Goal: Task Accomplishment & Management: Manage account settings

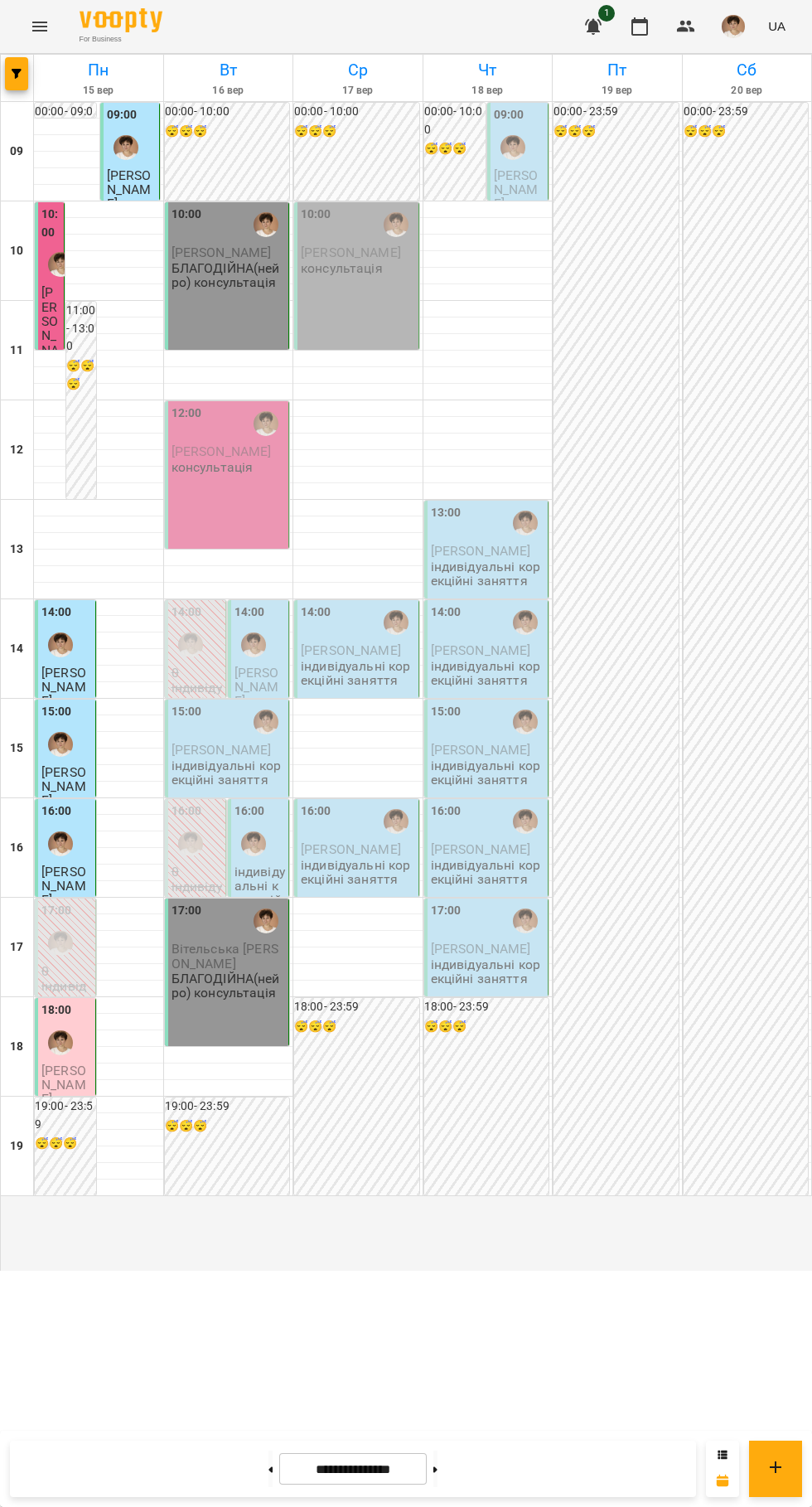
click at [269, 1470] on icon at bounding box center [271, 1469] width 4 height 6
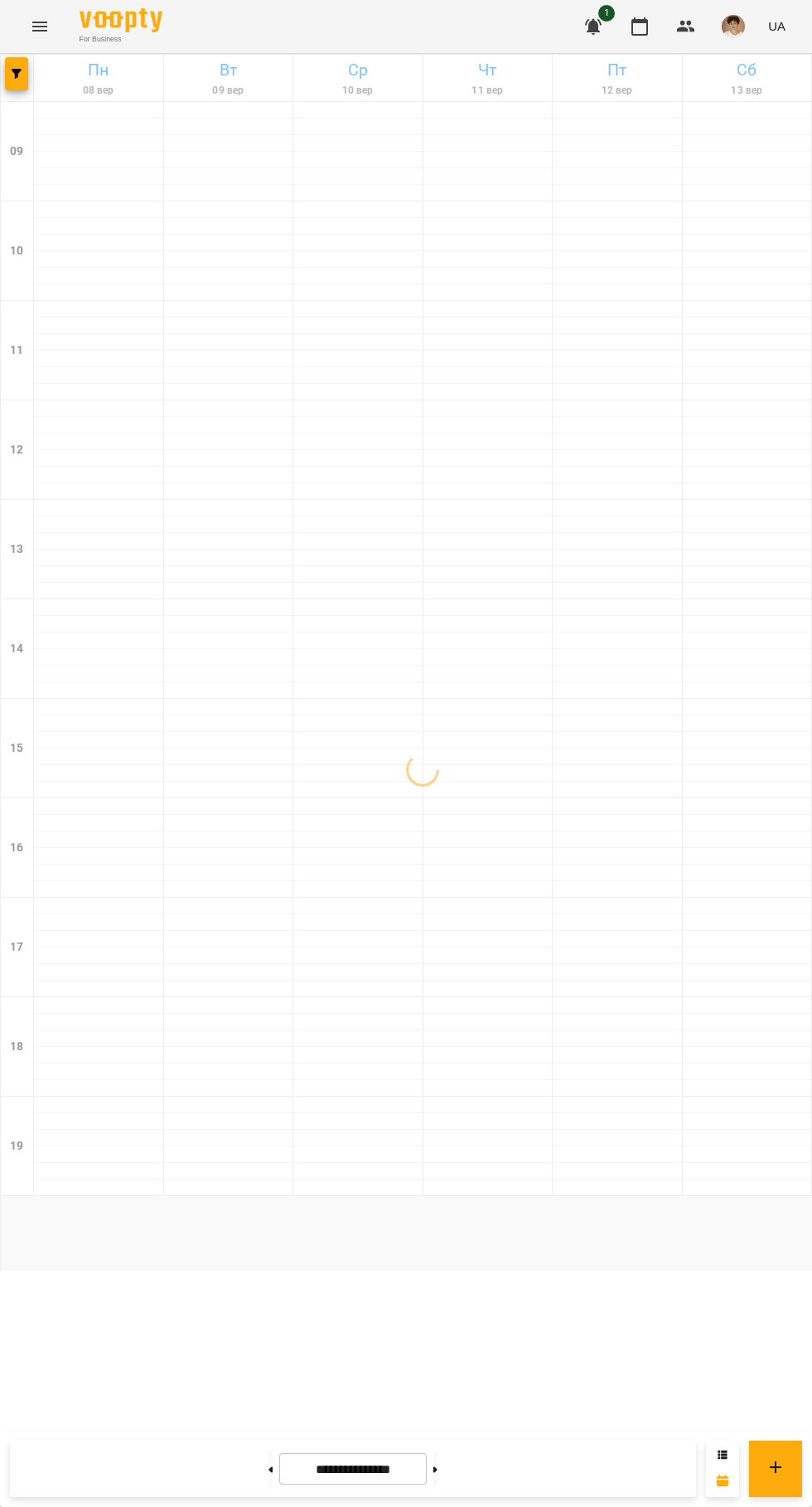
click at [438, 1470] on icon at bounding box center [435, 1469] width 4 height 6
type input "**********"
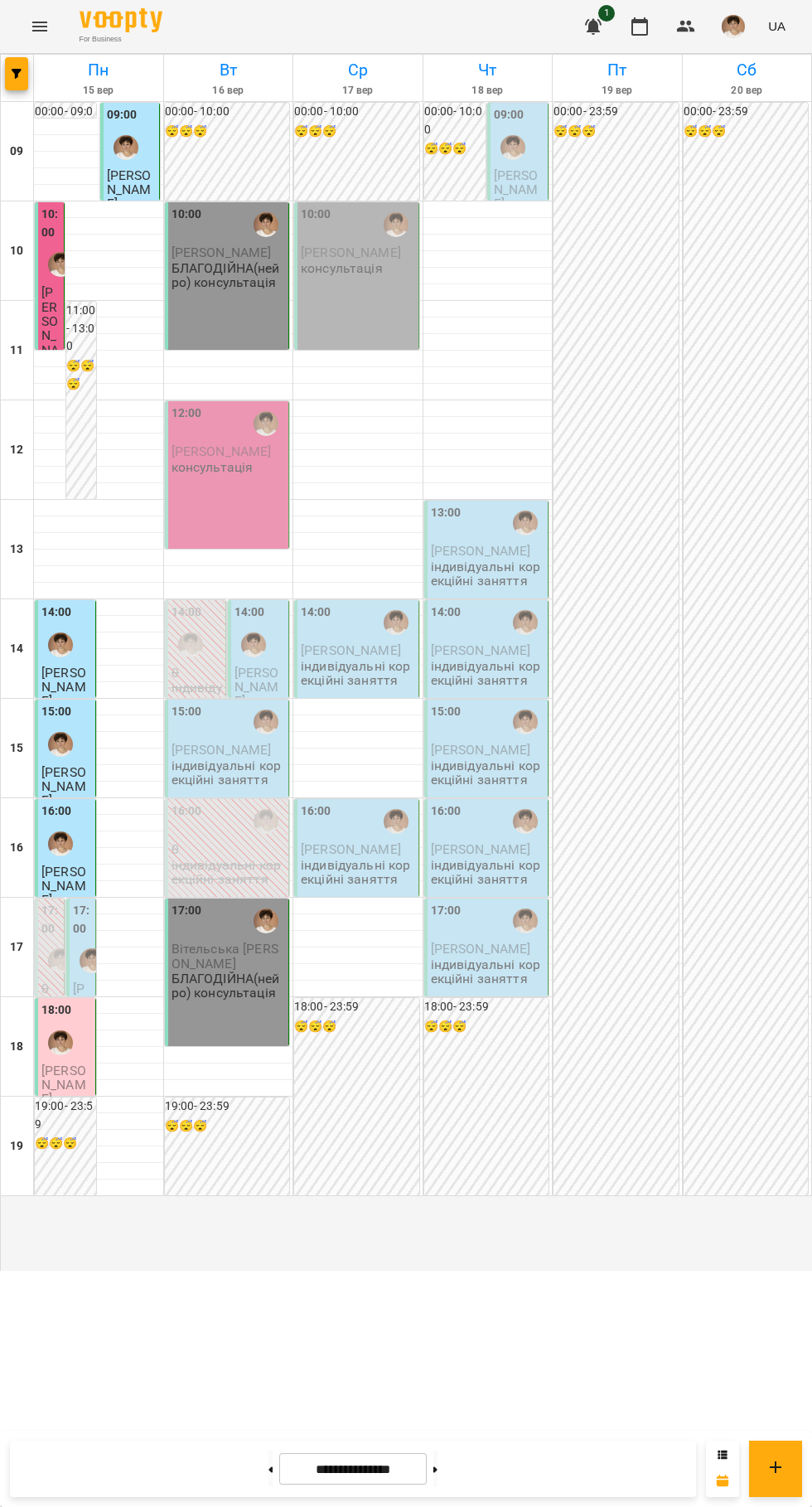
click at [72, 1073] on div "17:00 [PERSON_NAME] індивідуальні корекційні заняття" at bounding box center [80, 1086] width 30 height 374
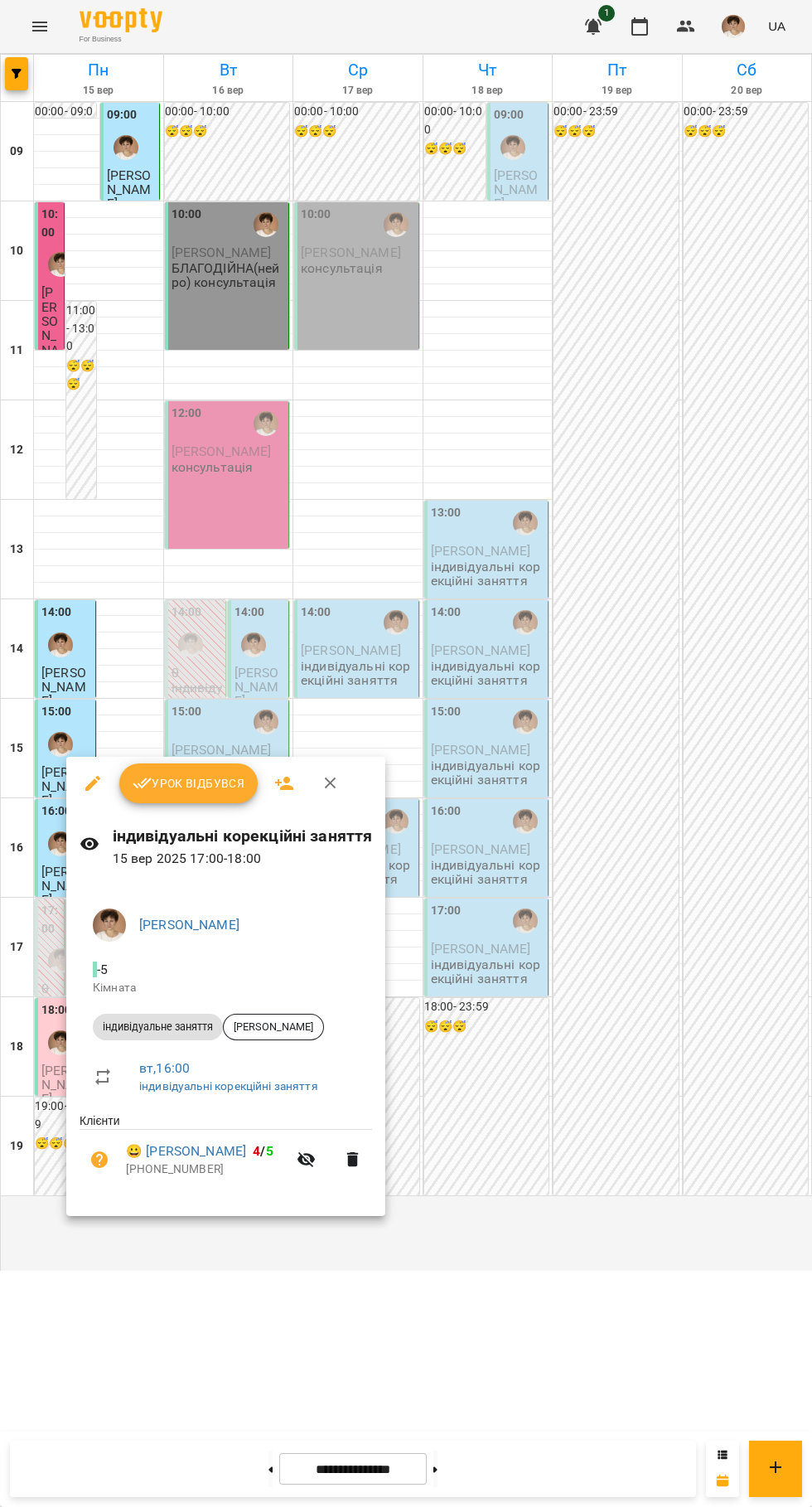
click at [180, 783] on span "Урок відбувся" at bounding box center [189, 783] width 113 height 19
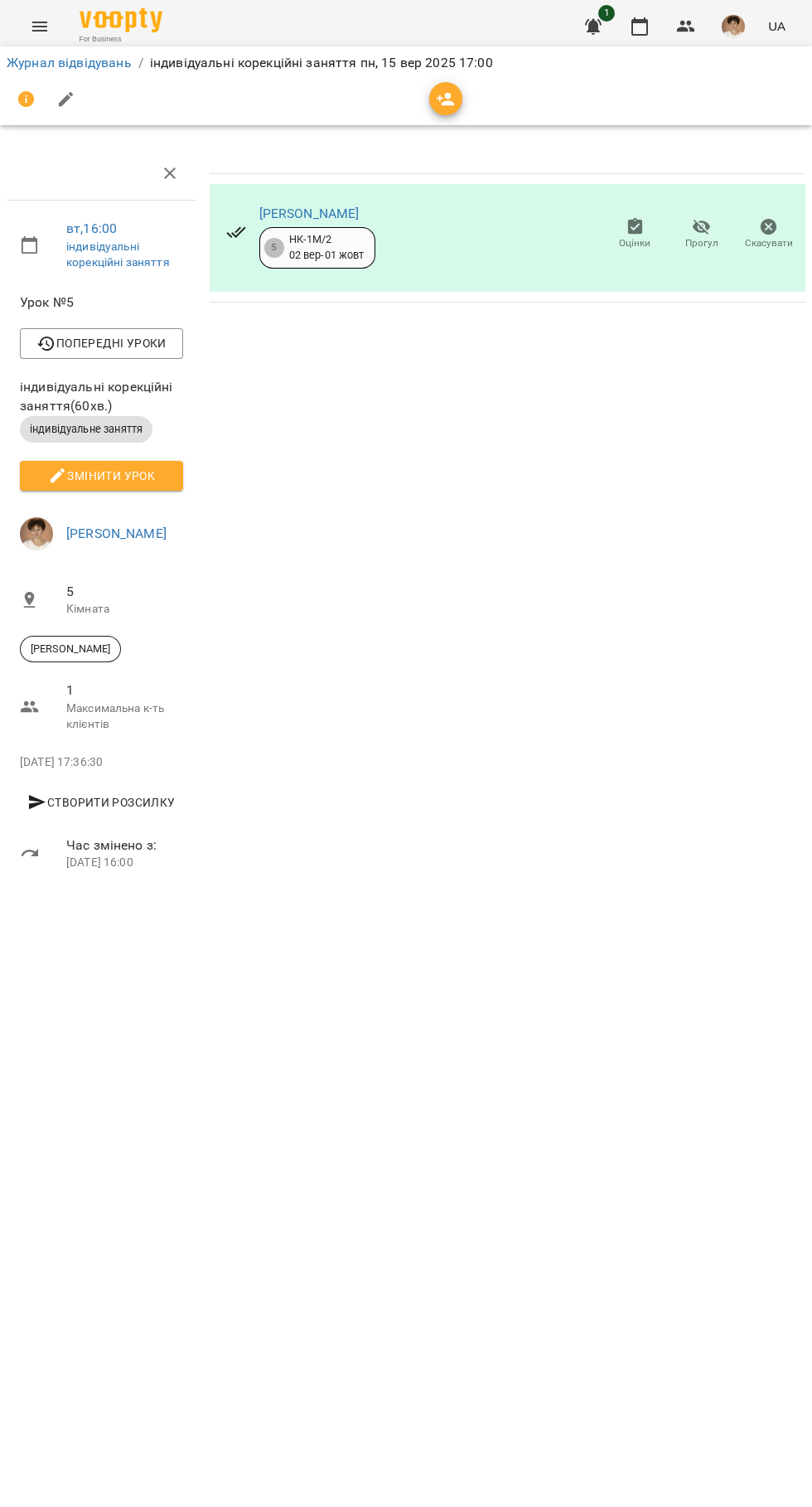
click at [637, 22] on icon "button" at bounding box center [640, 27] width 17 height 19
